Goal: Information Seeking & Learning: Check status

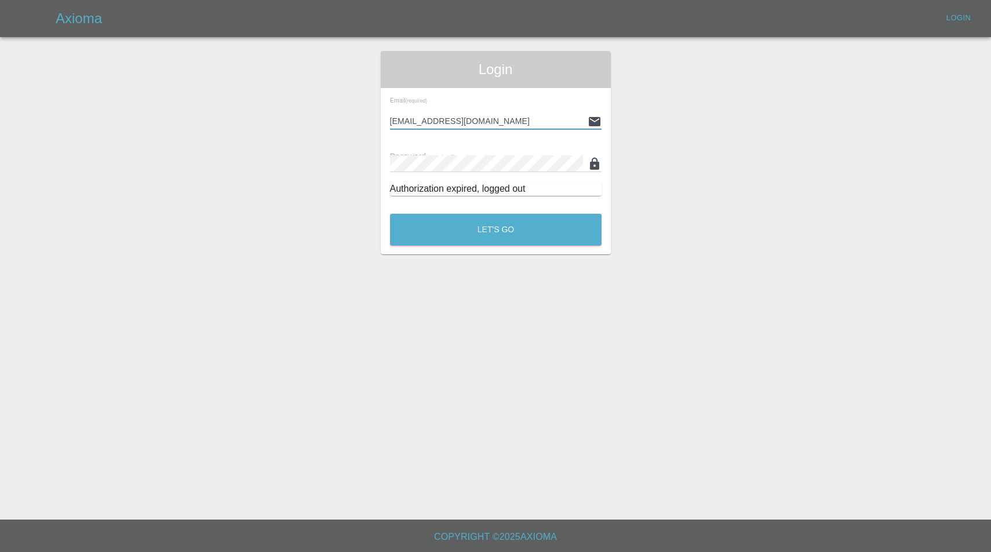
type input "enquiries@colourtouch.co.uk"
click at [496, 230] on button "Let's Go" at bounding box center [496, 230] width 212 height 32
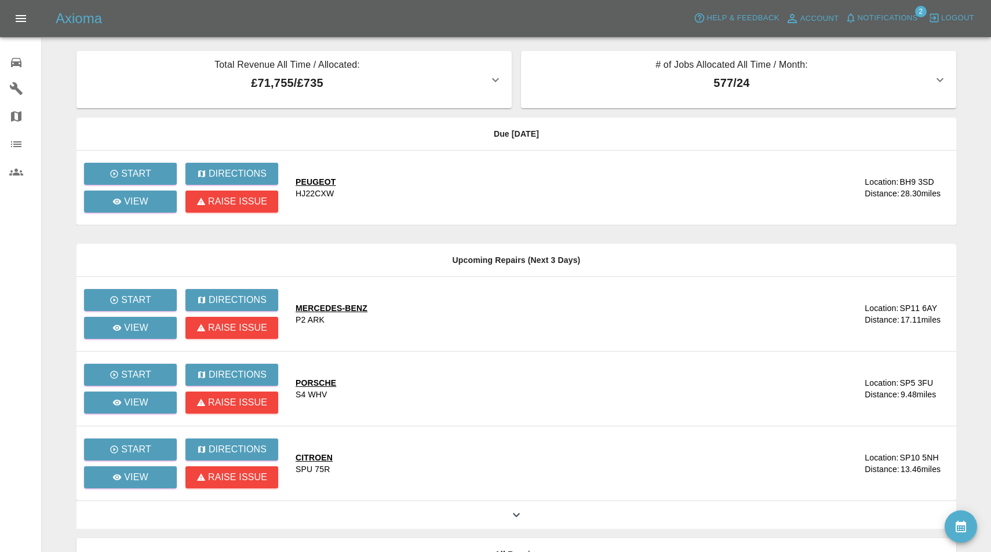
click at [891, 17] on span "Notifications" at bounding box center [888, 18] width 60 height 13
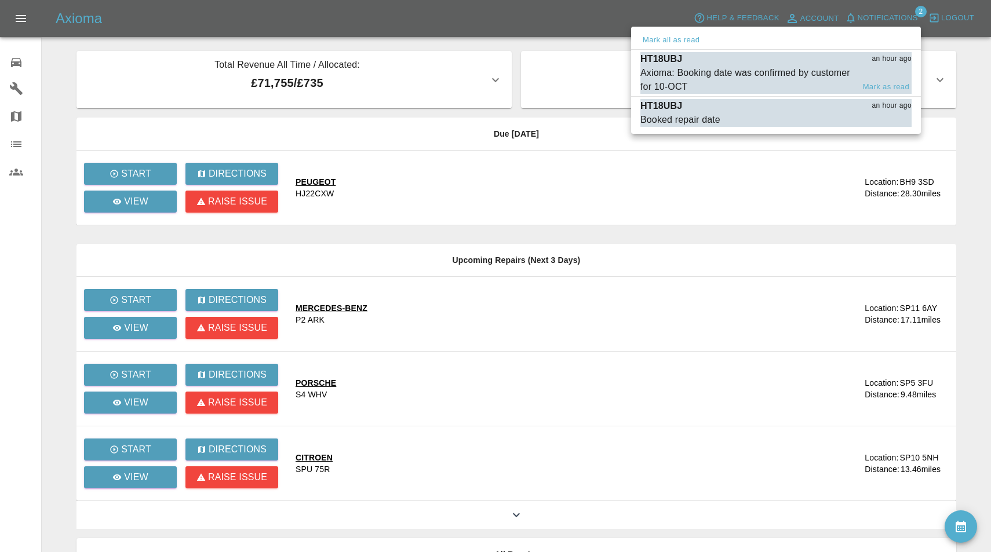
click at [727, 77] on div "Axioma: Booking date was confirmed by customer for 10-OCT" at bounding box center [746, 80] width 213 height 28
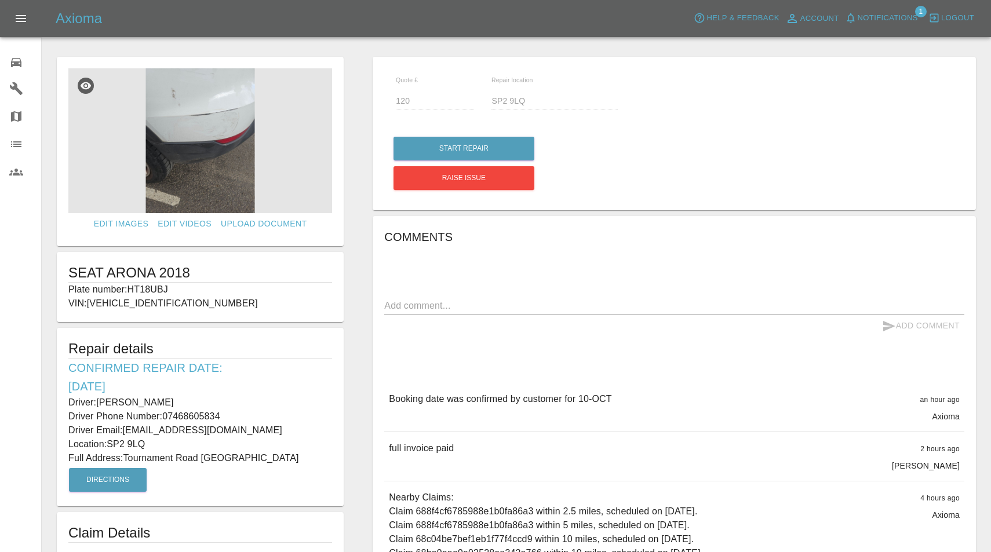
drag, startPoint x: 129, startPoint y: 286, endPoint x: 185, endPoint y: 287, distance: 56.2
click at [185, 287] on p "Plate number: HT18UBJ" at bounding box center [200, 290] width 264 height 14
copy p "HT18UBJ"
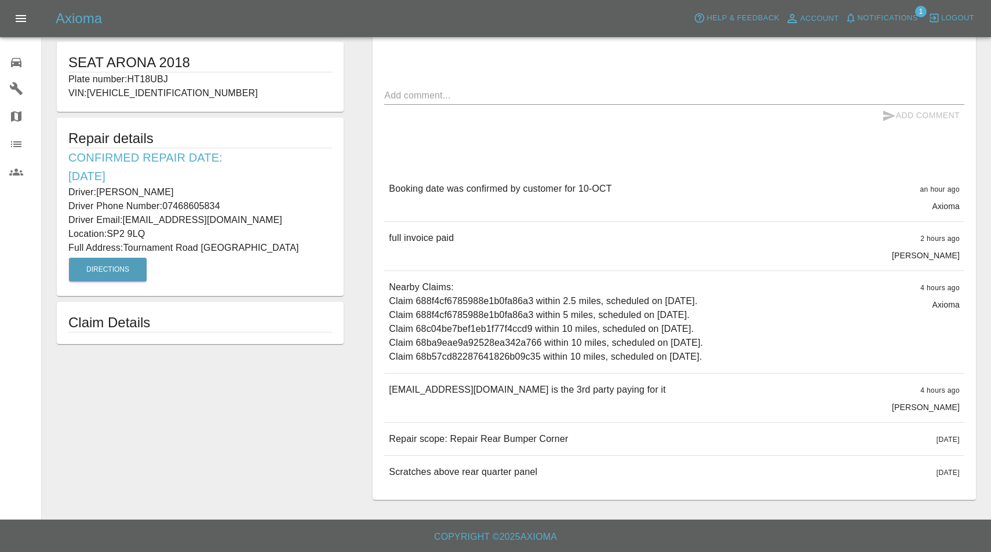
scroll to position [210, 0]
drag, startPoint x: 390, startPoint y: 436, endPoint x: 632, endPoint y: 437, distance: 242.3
click at [632, 437] on div "Repair scope: Repair Rear Bumper Corner 2 days ago" at bounding box center [674, 440] width 580 height 32
copy p "Repair scope: Repair Rear Bumper Corner"
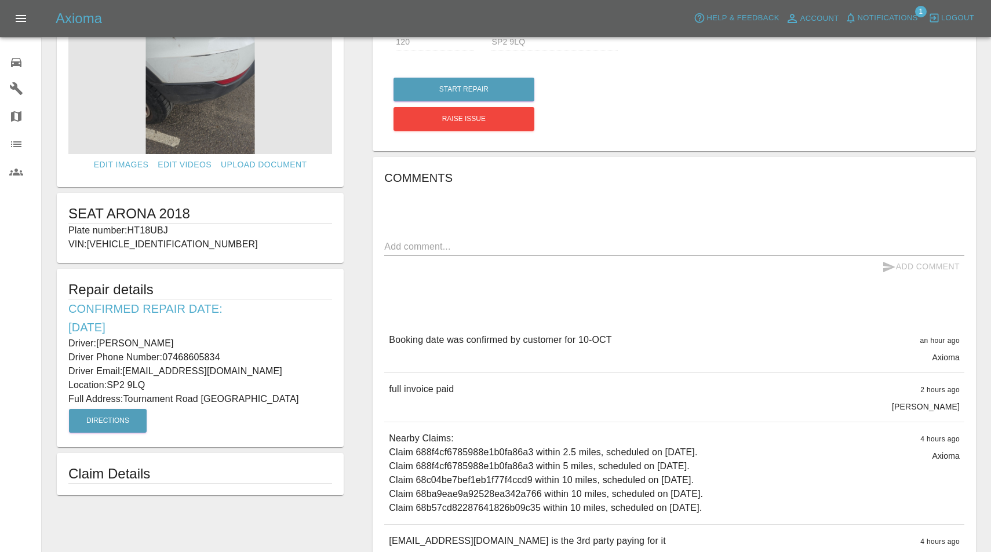
scroll to position [48, 0]
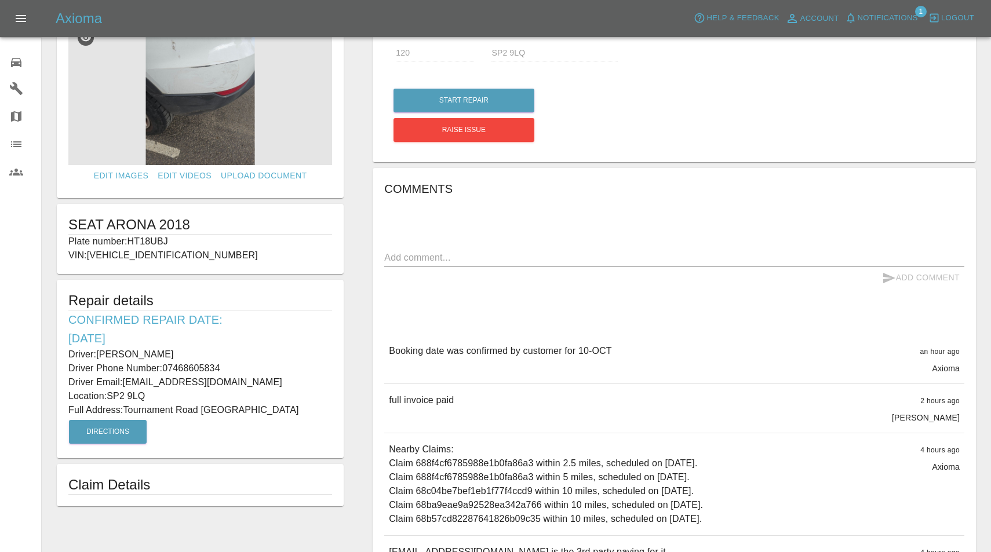
drag, startPoint x: 99, startPoint y: 353, endPoint x: 169, endPoint y: 353, distance: 70.1
click at [169, 353] on p "Driver: Kieren Clarke" at bounding box center [200, 355] width 264 height 14
copy p "Kieren Clarke"
drag, startPoint x: 166, startPoint y: 368, endPoint x: 223, endPoint y: 368, distance: 56.2
click at [223, 368] on p "Driver Phone Number: 07468605834" at bounding box center [200, 369] width 264 height 14
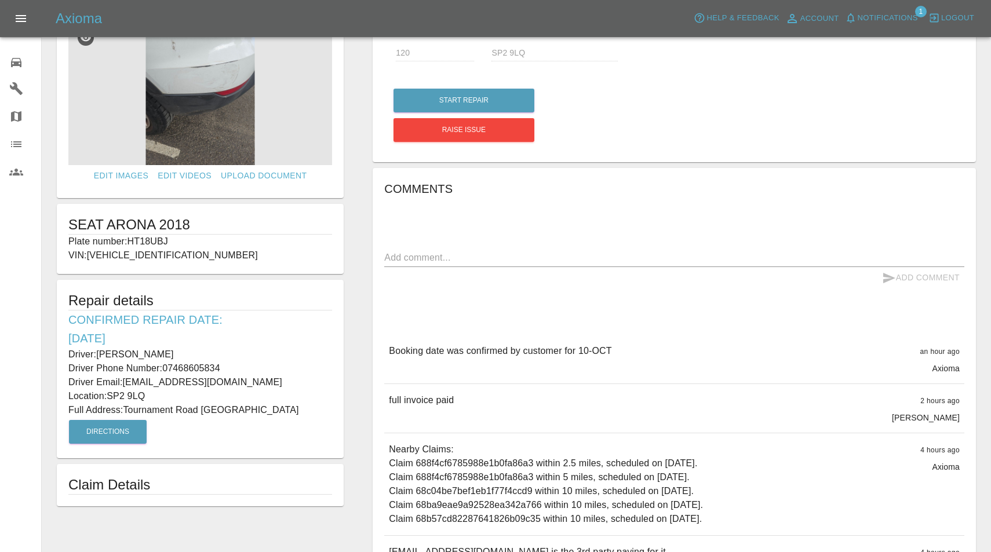
copy p "07468605834"
drag, startPoint x: 126, startPoint y: 410, endPoint x: 207, endPoint y: 410, distance: 80.6
click at [207, 410] on p "Full Address: Tournament Road Salisbury Wiltshire" at bounding box center [200, 410] width 264 height 14
copy p "Tournament Road"
drag, startPoint x: 112, startPoint y: 395, endPoint x: 161, endPoint y: 398, distance: 48.8
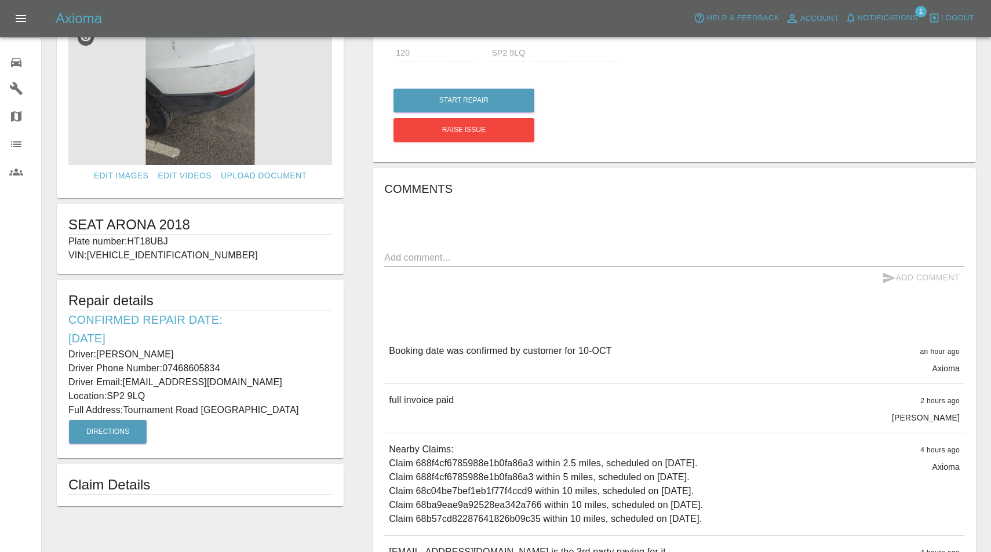
copy p "SP2 9LQ"
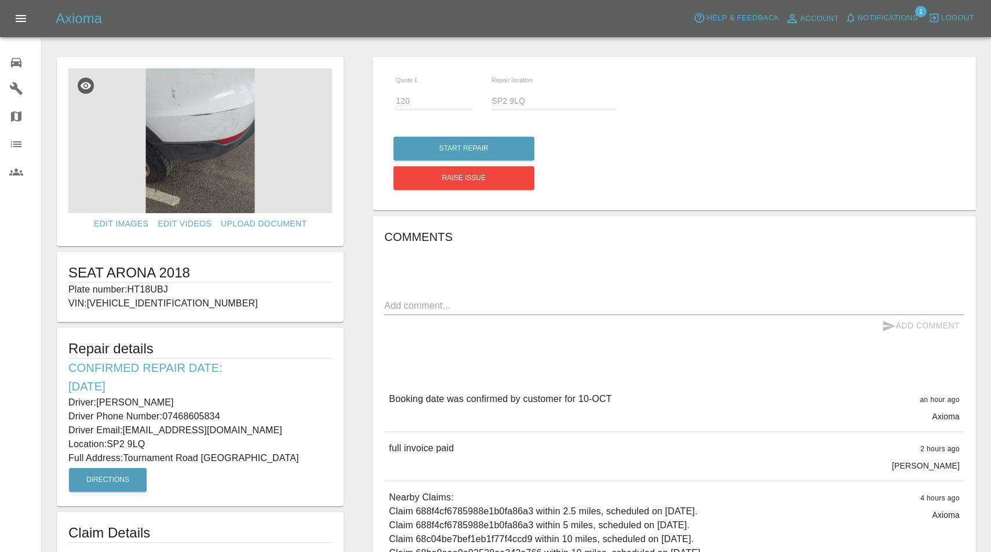
scroll to position [0, 0]
click at [198, 129] on img at bounding box center [200, 140] width 264 height 145
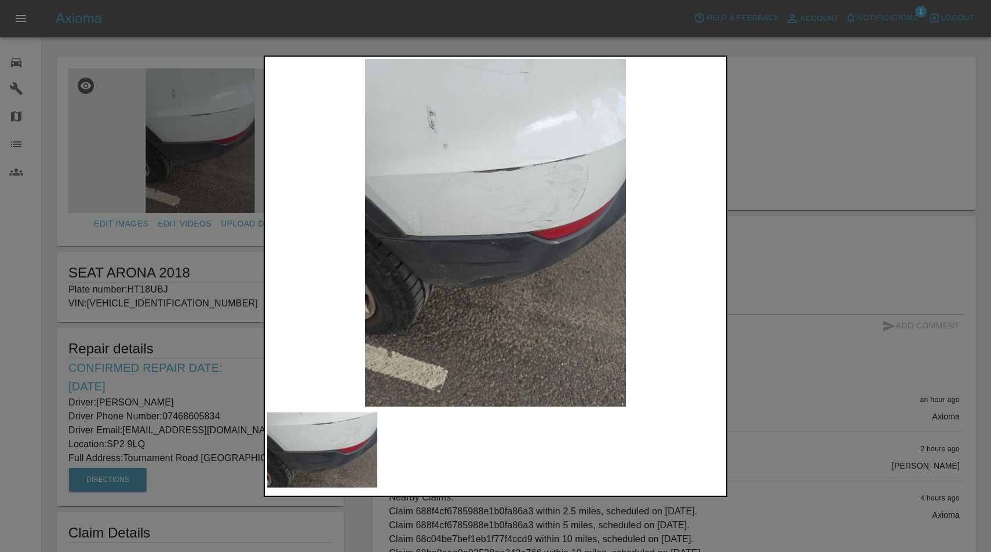
click at [350, 454] on img at bounding box center [322, 450] width 110 height 75
click at [793, 72] on div at bounding box center [495, 276] width 991 height 552
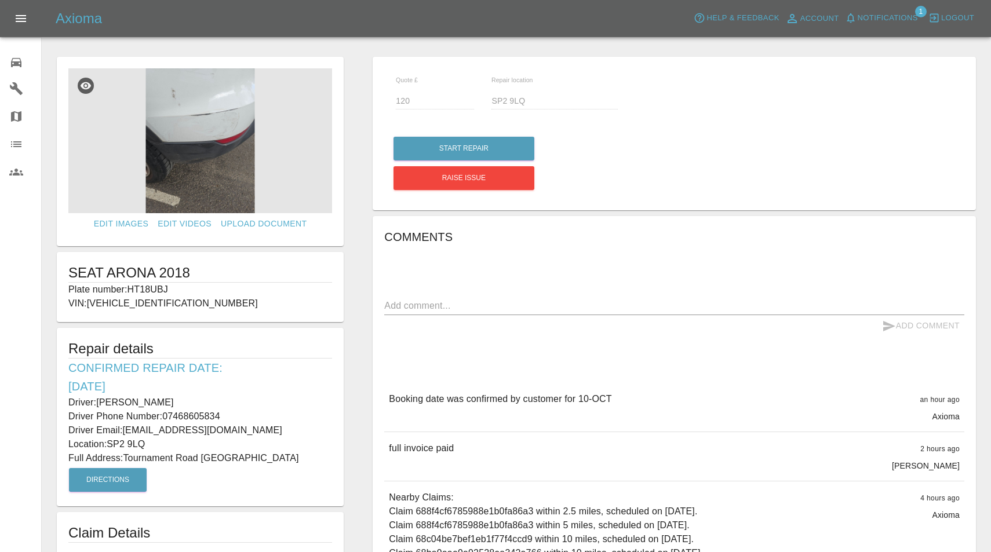
click at [887, 12] on span "Notifications" at bounding box center [888, 18] width 60 height 13
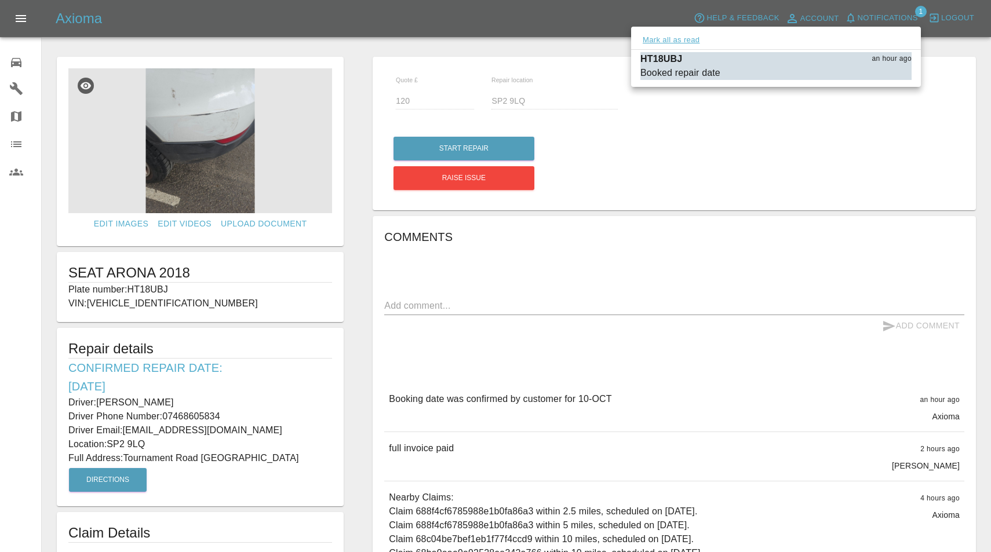
click at [662, 41] on button "Mark all as read" at bounding box center [670, 40] width 61 height 13
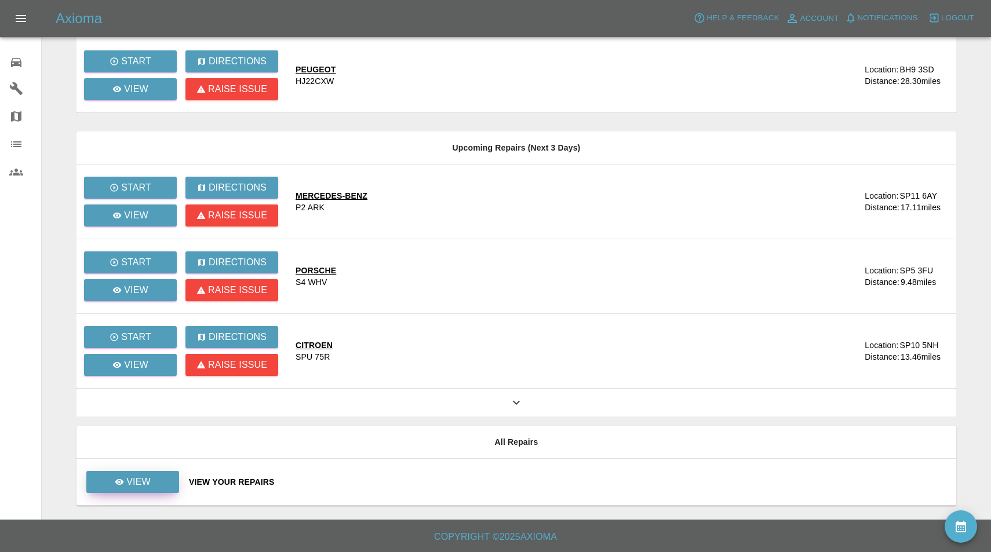
scroll to position [112, 0]
click at [147, 487] on p "View" at bounding box center [138, 482] width 24 height 14
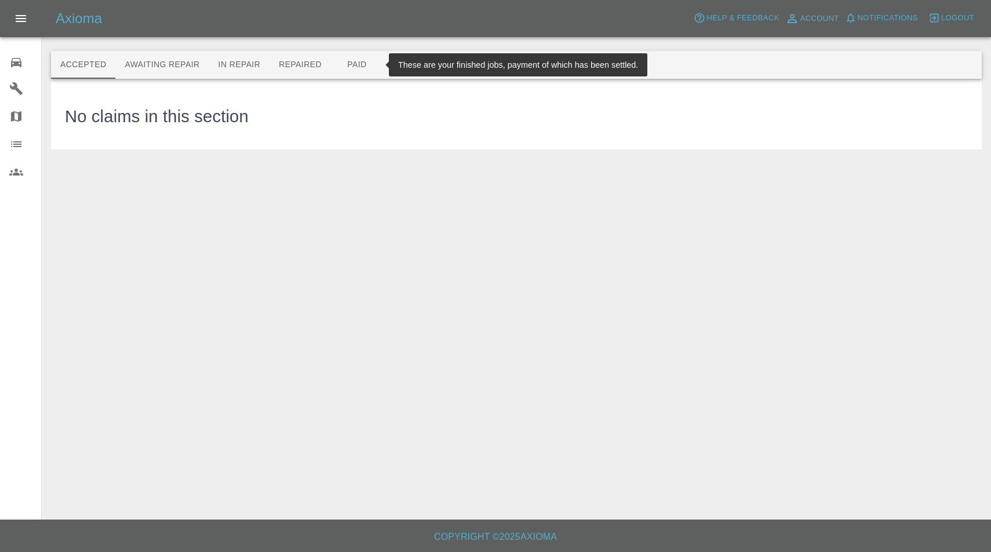
click at [347, 63] on button "Paid" at bounding box center [357, 65] width 52 height 28
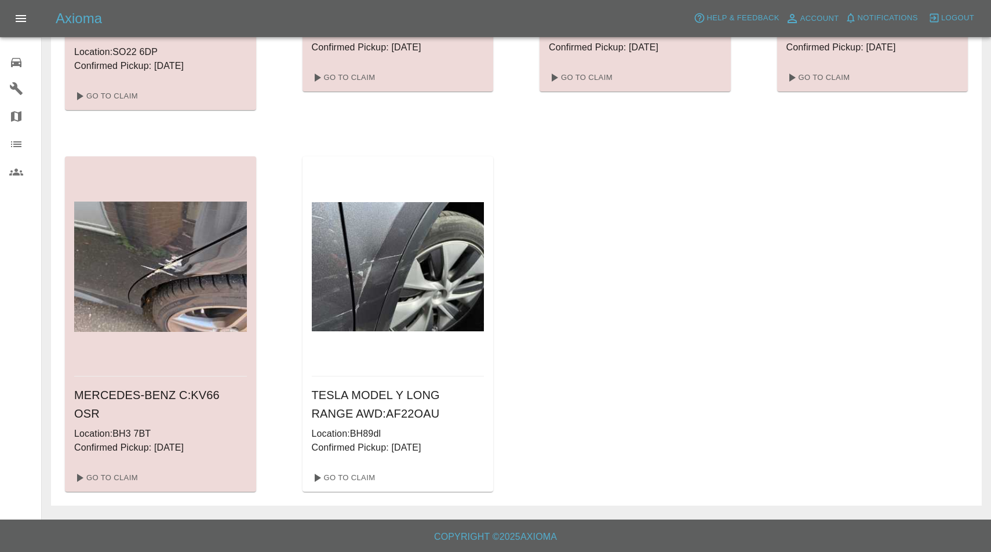
scroll to position [1464, 0]
click at [343, 476] on link "Go To Claim" at bounding box center [342, 478] width 71 height 19
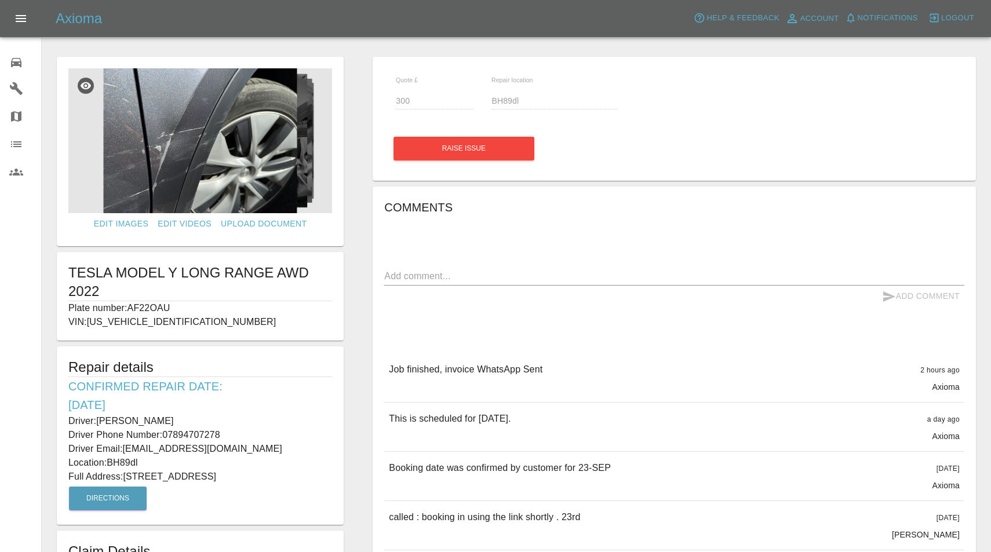
click at [10, 65] on icon at bounding box center [16, 63] width 14 height 14
